Goal: Find specific page/section: Find specific page/section

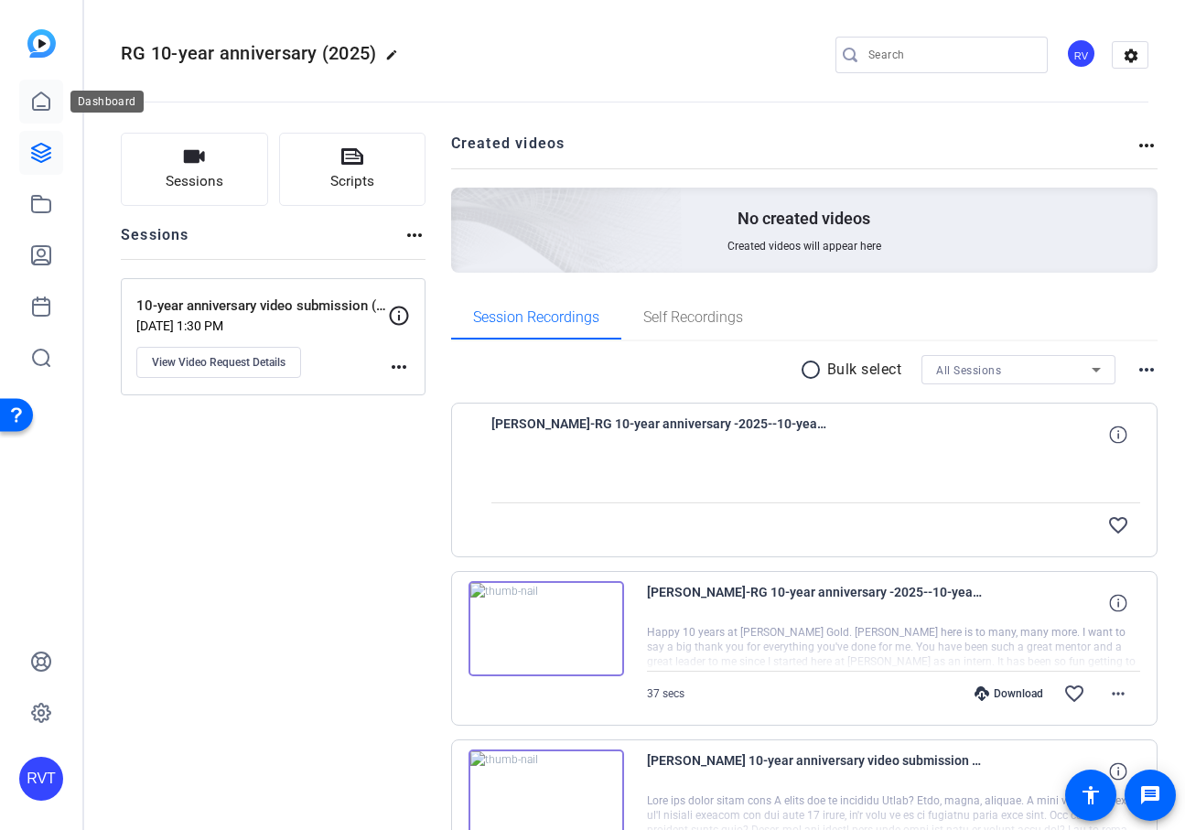
click at [41, 95] on icon at bounding box center [41, 102] width 22 height 22
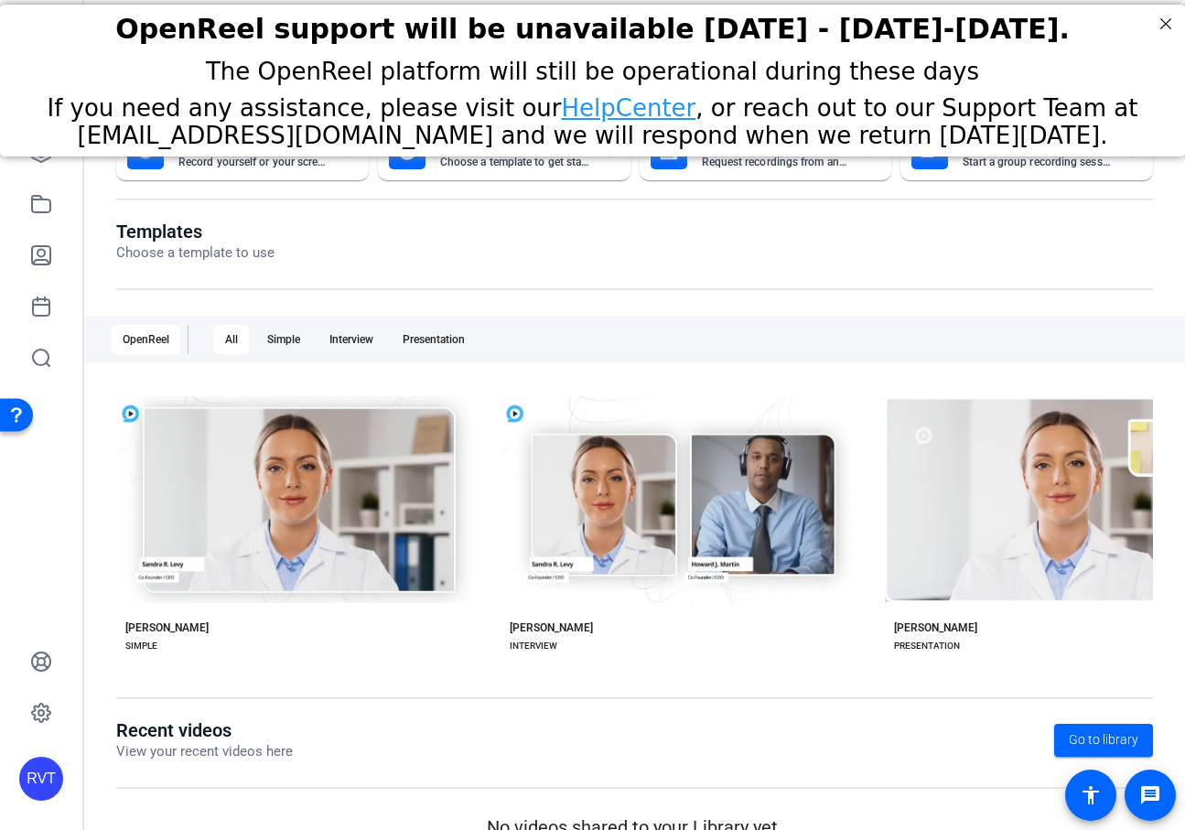
click at [43, 154] on div "The OpenReel platform will still be operational during these days If you need a…" at bounding box center [592, 103] width 1185 height 101
click at [46, 151] on div "The OpenReel platform will still be operational during these days If you need a…" at bounding box center [592, 103] width 1185 height 101
click at [44, 174] on link at bounding box center [41, 153] width 44 height 44
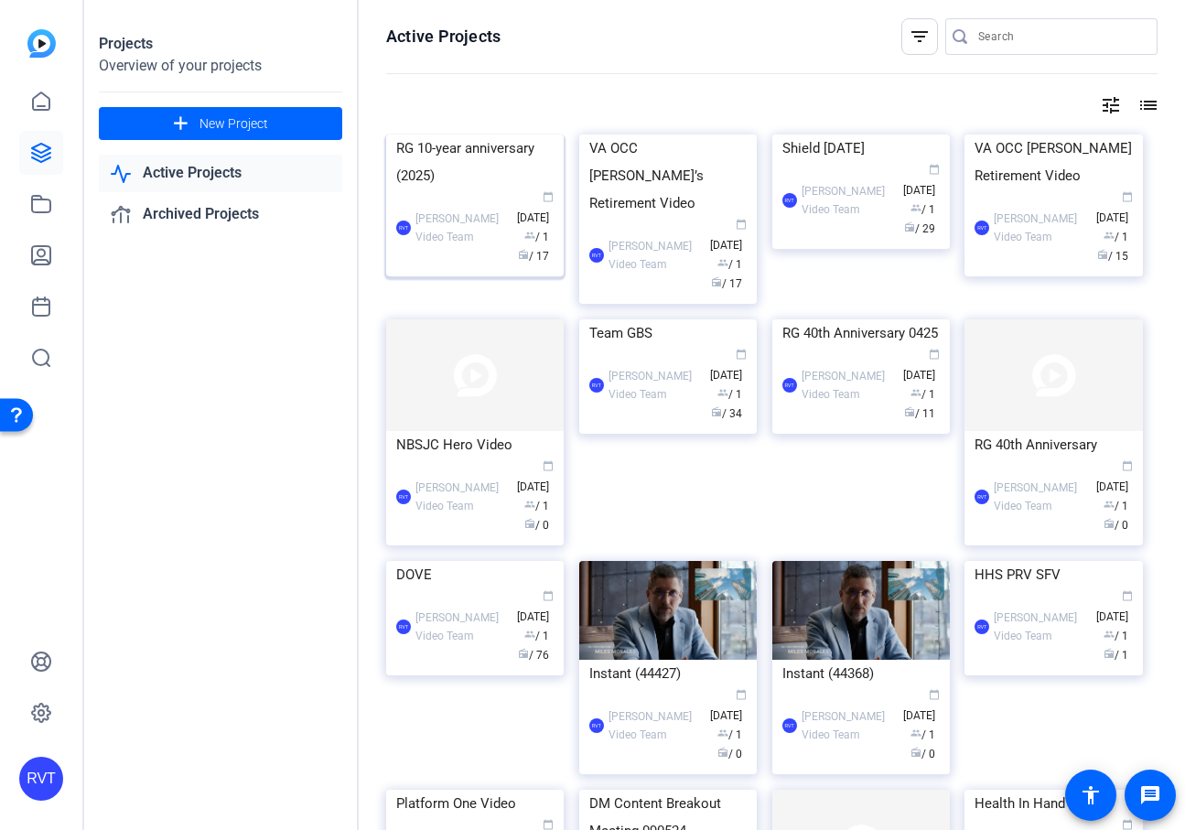
click at [447, 189] on div "RG 10-year anniversary (2025)" at bounding box center [474, 162] width 157 height 55
click at [465, 189] on div "RG 10-year anniversary (2025)" at bounding box center [474, 162] width 157 height 55
